Goal: Task Accomplishment & Management: Manage account settings

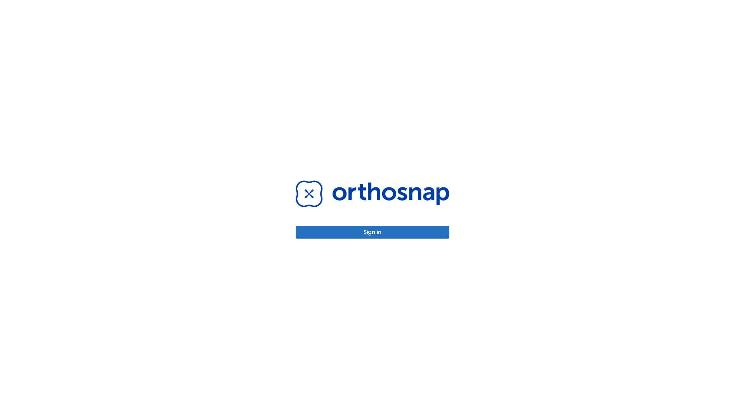
click at [373, 232] on button "Sign in" at bounding box center [373, 232] width 154 height 13
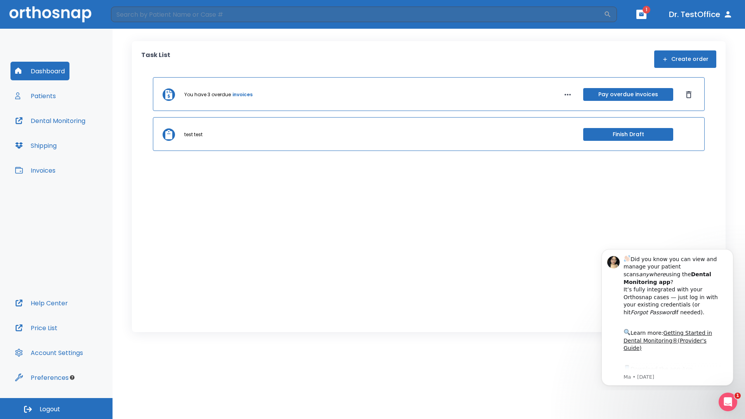
click at [56, 409] on span "Logout" at bounding box center [50, 409] width 21 height 9
